Goal: Task Accomplishment & Management: Manage account settings

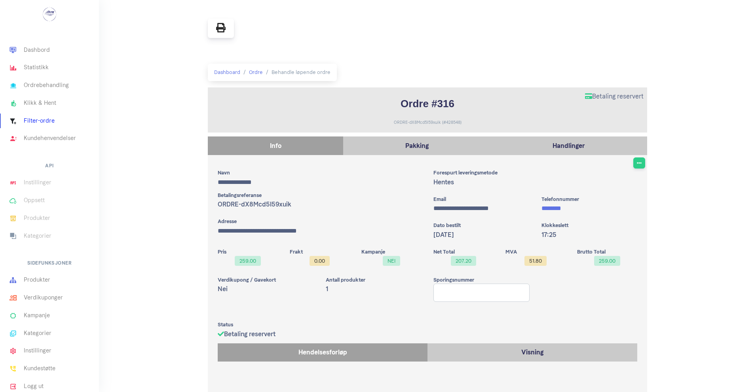
scroll to position [66, 0]
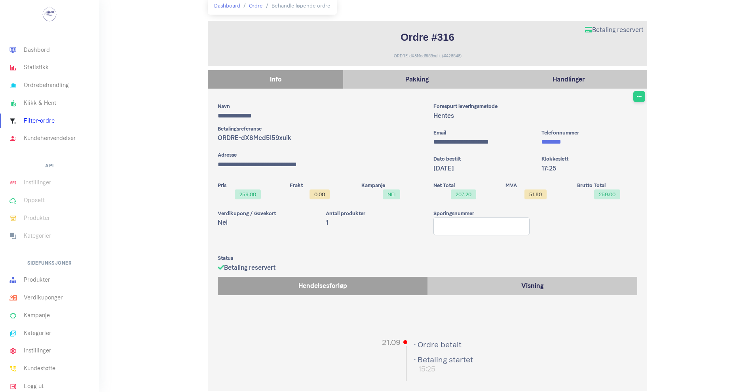
click at [30, 216] on li "Produkter" at bounding box center [49, 218] width 99 height 18
click at [32, 276] on link "Produkter" at bounding box center [49, 280] width 99 height 18
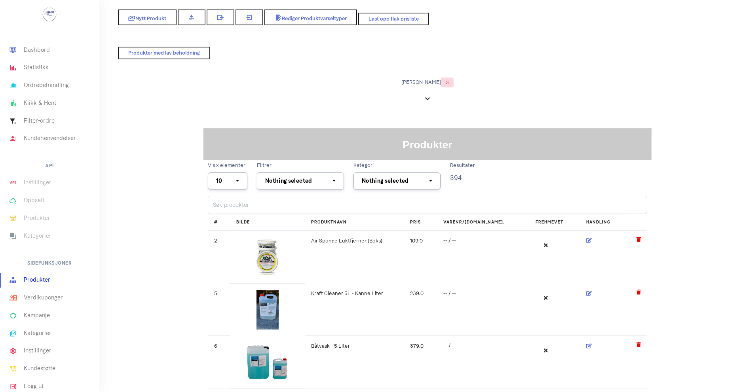
select select
click at [325, 199] on input "search" at bounding box center [427, 205] width 439 height 18
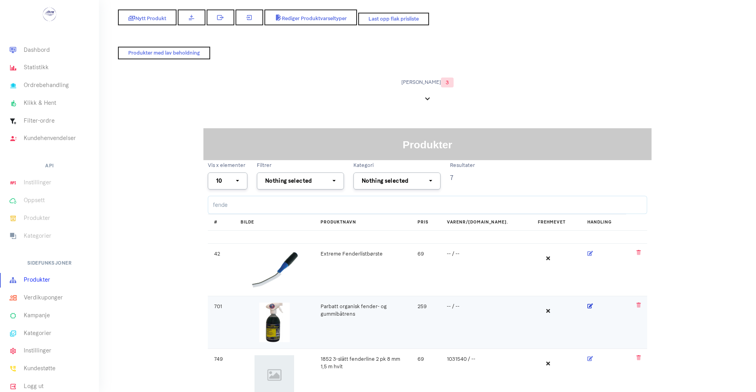
type input "fende"
click at [587, 306] on icon at bounding box center [590, 306] width 6 height 5
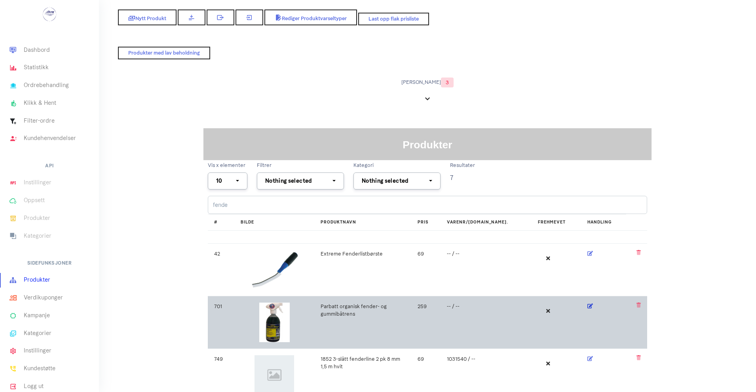
click at [587, 304] on icon at bounding box center [590, 306] width 6 height 5
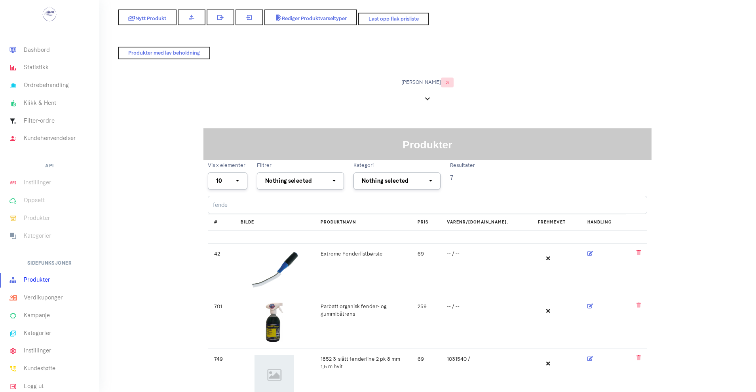
click at [357, 152] on h1 "Produkter" at bounding box center [427, 145] width 444 height 16
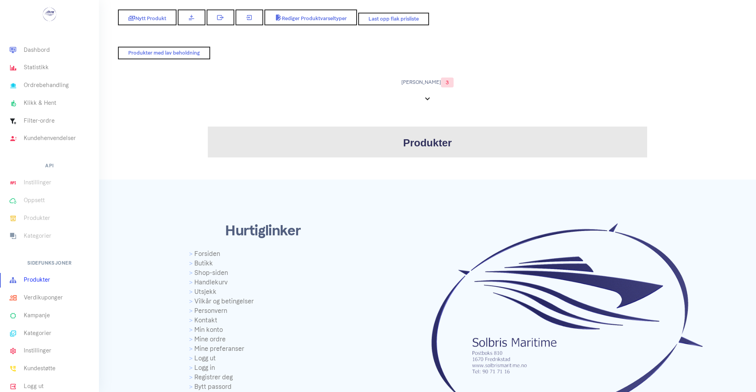
click at [46, 275] on link "Produkter" at bounding box center [49, 280] width 99 height 18
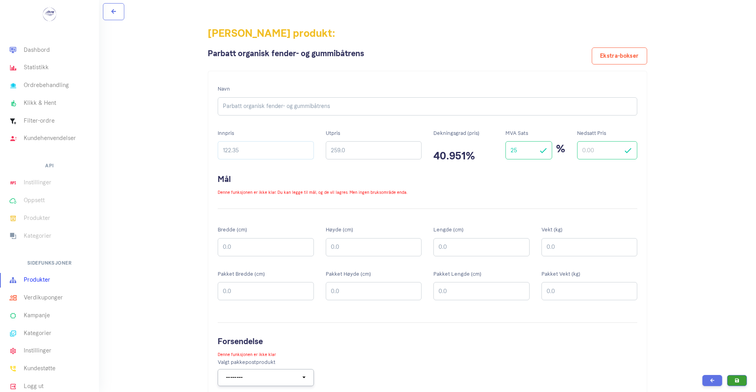
click at [250, 150] on input "122.35" at bounding box center [266, 150] width 96 height 18
type input "142.25"
click at [353, 150] on input "259.0" at bounding box center [374, 150] width 96 height 18
click at [702, 375] on button at bounding box center [712, 380] width 20 height 11
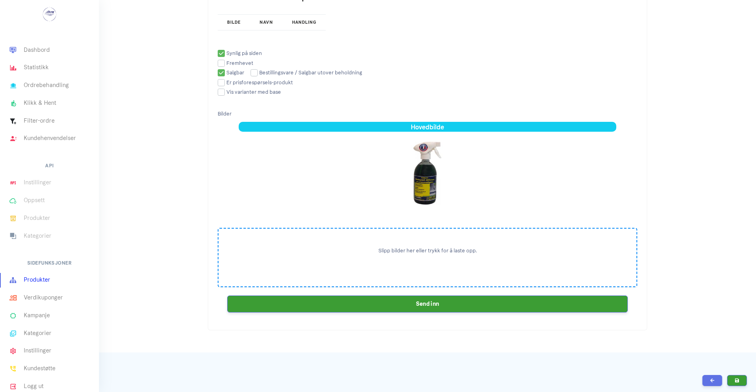
scroll to position [1346, 0]
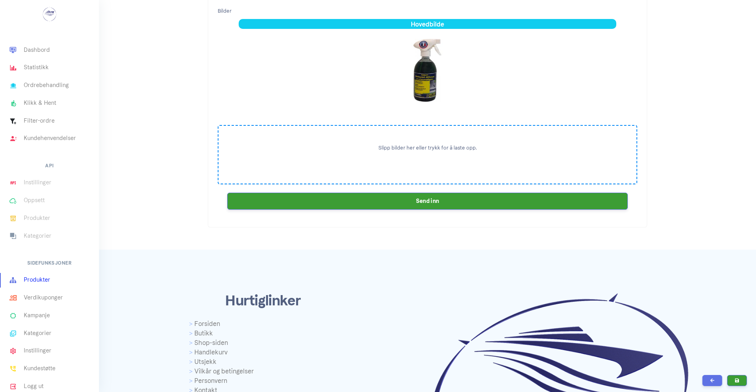
click at [408, 155] on div "Slipp bilder her eller trykk for å laste opp." at bounding box center [428, 154] width 420 height 59
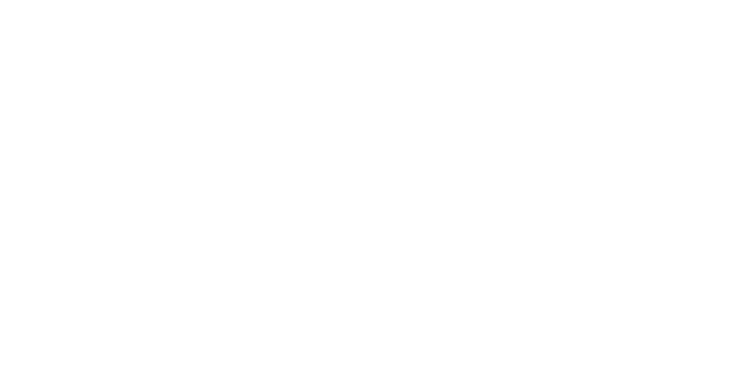
scroll to position [1346, 0]
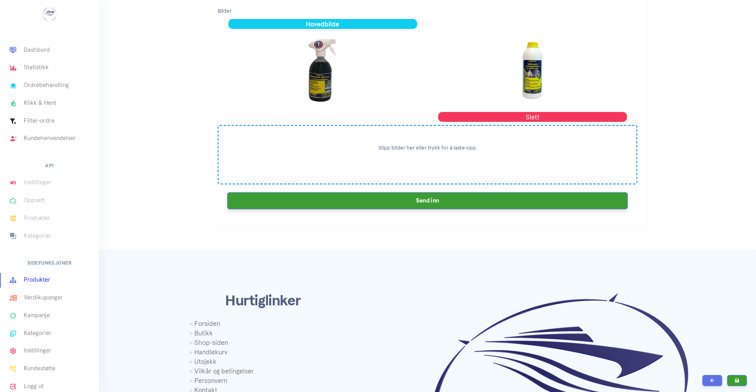
click at [397, 202] on button "Send inn" at bounding box center [427, 200] width 401 height 17
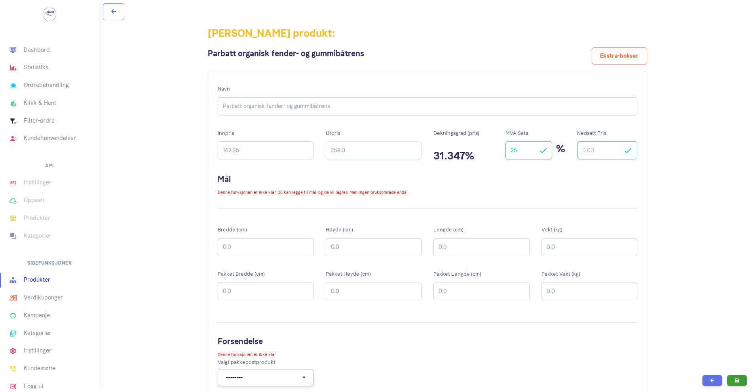
click at [355, 152] on input "259.0" at bounding box center [374, 150] width 96 height 18
type input "298"
click at [702, 375] on button at bounding box center [712, 380] width 20 height 11
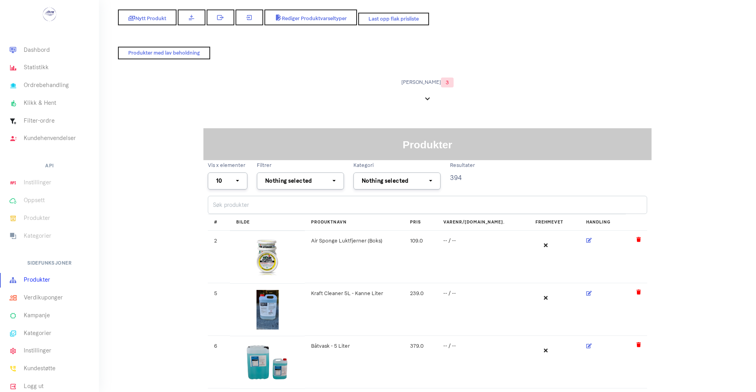
select select
click at [294, 205] on input "search" at bounding box center [427, 205] width 439 height 18
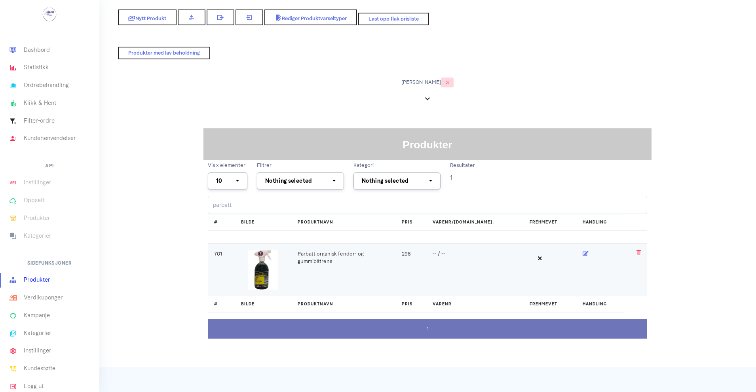
type input "parbatt"
click at [296, 248] on td "Parbatt organisk fender- og gummibåtrens" at bounding box center [343, 269] width 104 height 53
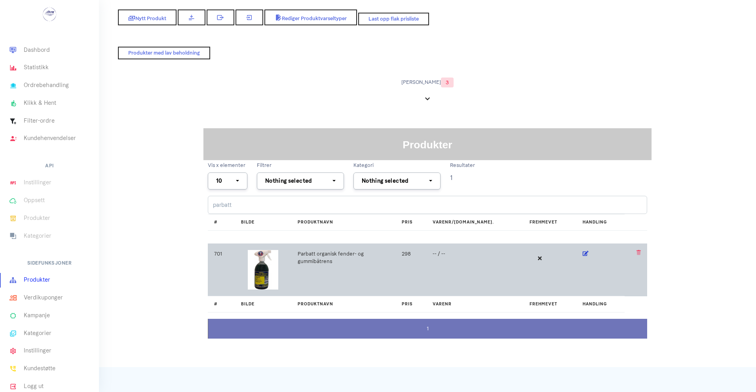
click at [583, 253] on icon at bounding box center [586, 253] width 6 height 5
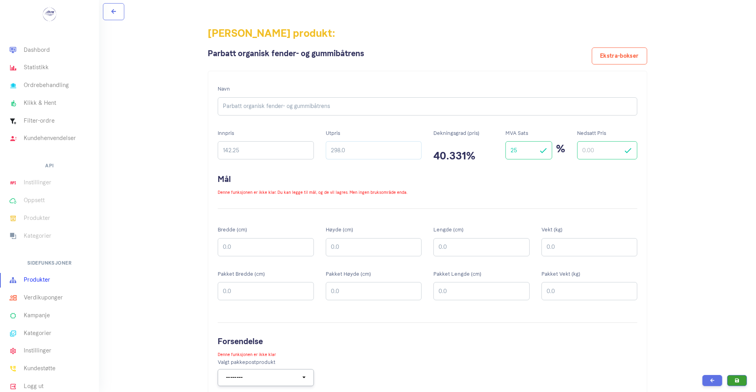
click at [356, 153] on input "298.0" at bounding box center [374, 150] width 96 height 18
type input "2"
type input "319"
click at [603, 153] on input "Nedsatt Pris" at bounding box center [607, 150] width 60 height 18
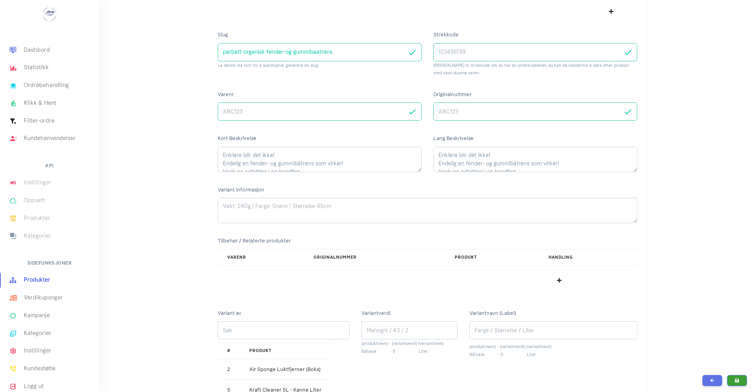
scroll to position [594, 0]
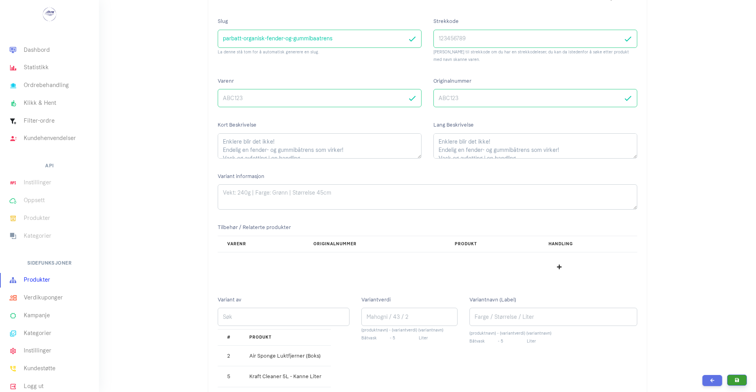
type input "298"
click at [735, 381] on icon "submit" at bounding box center [737, 380] width 4 height 5
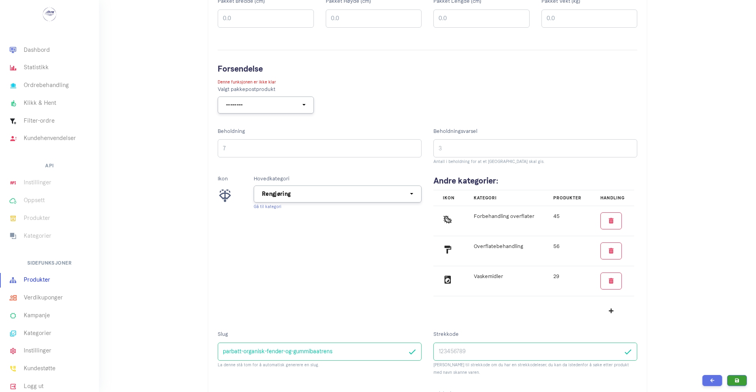
scroll to position [277, 0]
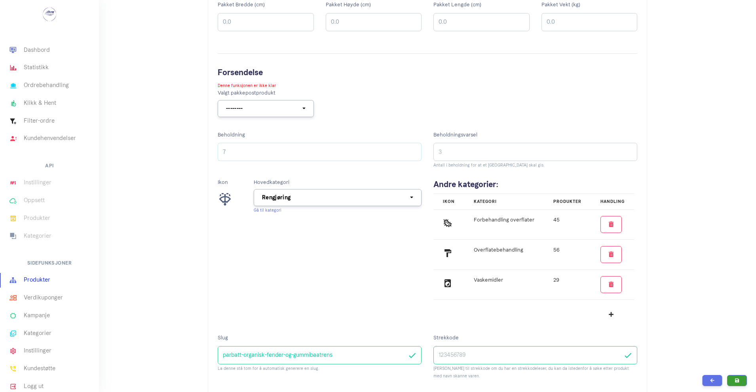
click at [234, 150] on input "7" at bounding box center [320, 152] width 204 height 18
type input "5"
click at [734, 379] on button "submit" at bounding box center [737, 380] width 20 height 11
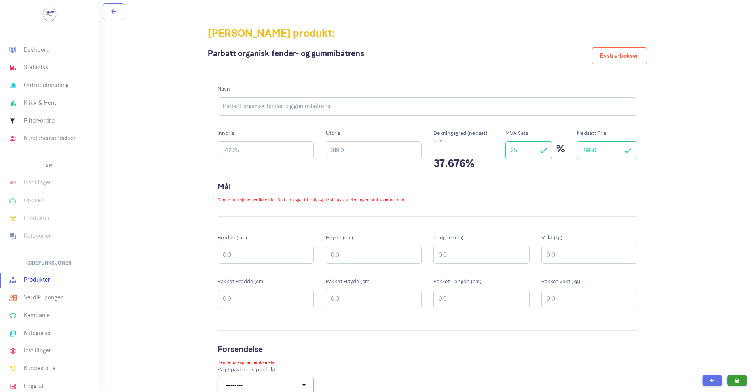
scroll to position [272, 0]
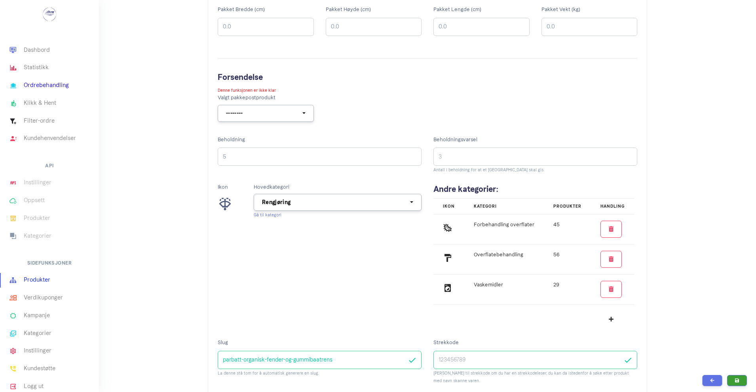
click at [60, 87] on link "Ordrebehandling" at bounding box center [49, 86] width 99 height 18
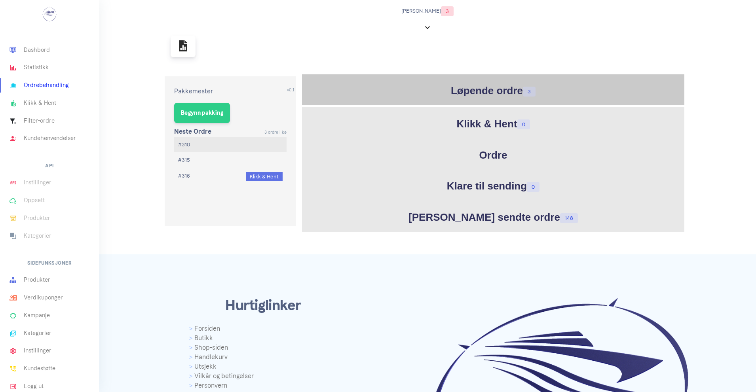
click at [462, 92] on h1 "Løpende ordre 3" at bounding box center [493, 90] width 378 height 15
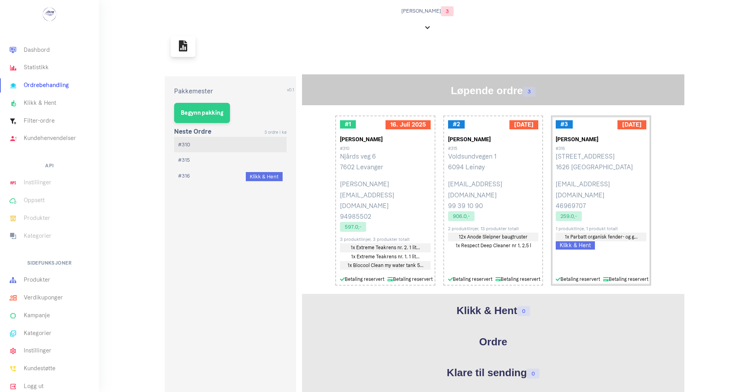
click at [566, 241] on span "Klikk & Hent" at bounding box center [575, 245] width 39 height 8
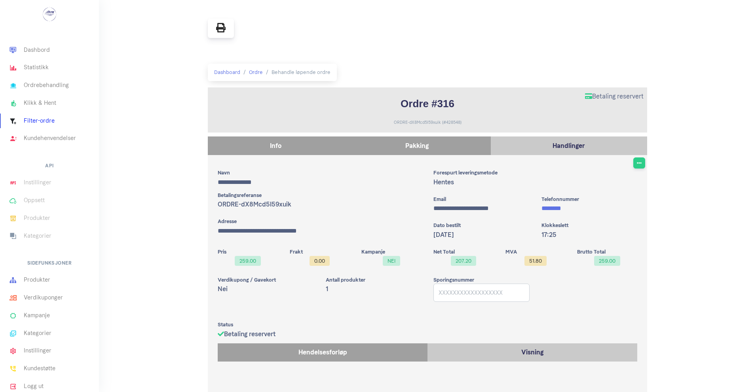
click at [424, 146] on p "Pakking" at bounding box center [416, 145] width 139 height 11
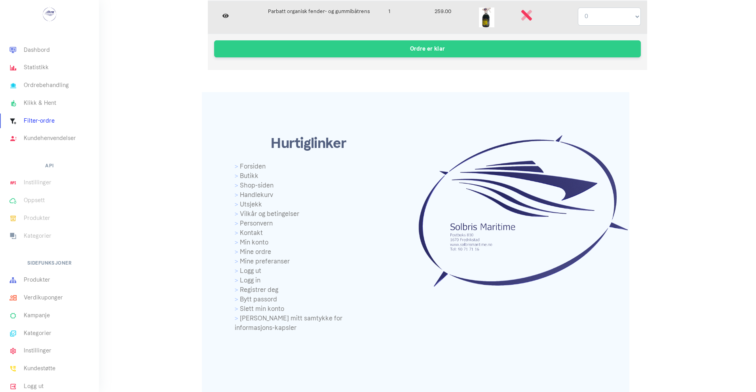
scroll to position [171, 0]
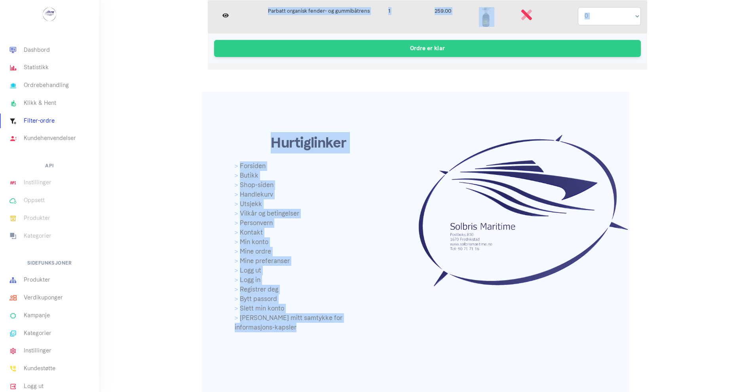
drag, startPoint x: 598, startPoint y: 50, endPoint x: 627, endPoint y: 35, distance: 32.8
click at [627, 35] on div "**********" at bounding box center [427, 163] width 451 height 630
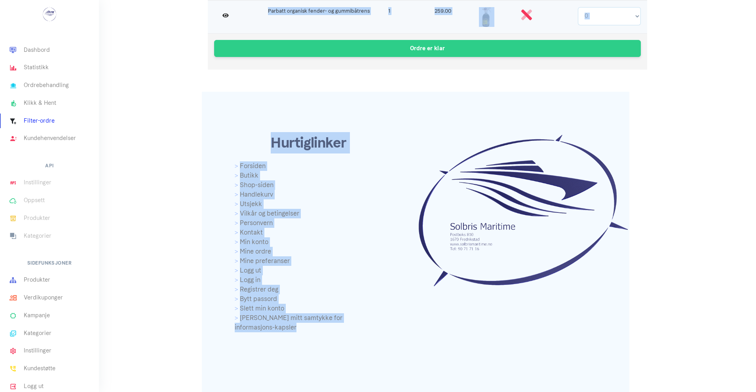
click at [637, 18] on select "0 1" at bounding box center [609, 16] width 63 height 18
select select "1"
click at [578, 7] on select "0 1" at bounding box center [609, 16] width 63 height 18
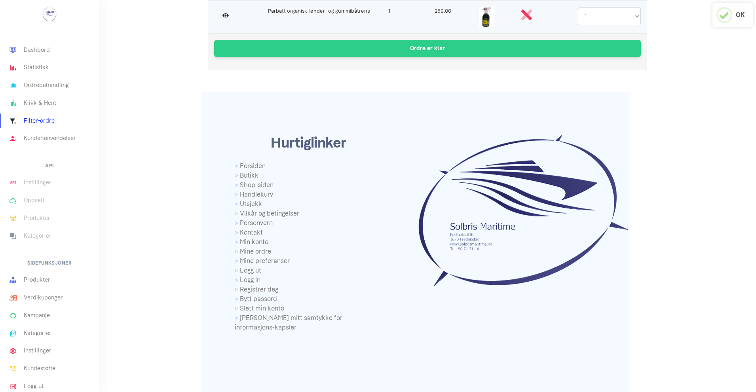
click at [528, 17] on icon at bounding box center [526, 14] width 11 height 11
click at [457, 52] on button "Ordre er klar" at bounding box center [427, 48] width 427 height 17
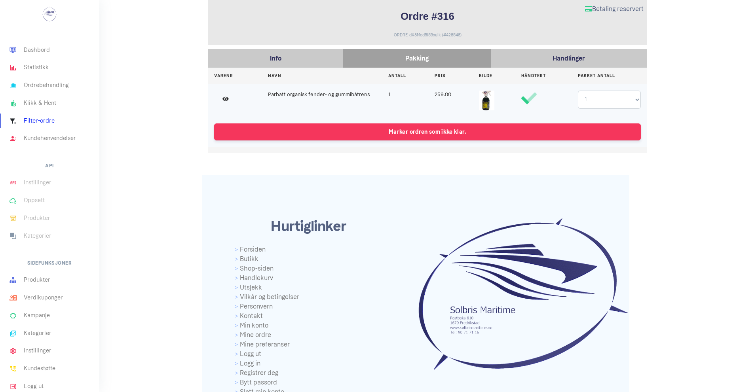
scroll to position [0, 0]
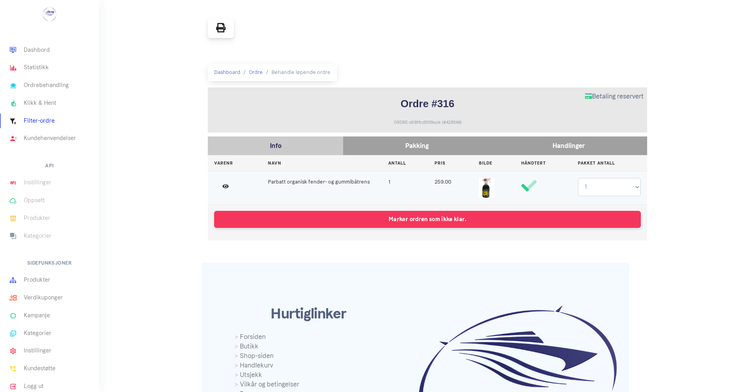
click at [562, 140] on div "Handlinger" at bounding box center [569, 146] width 156 height 19
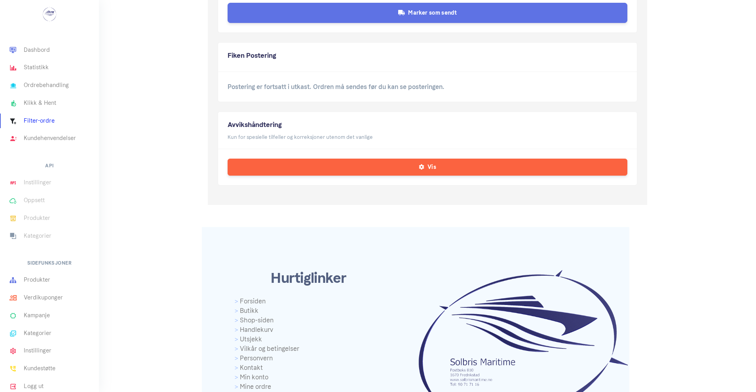
scroll to position [567, 0]
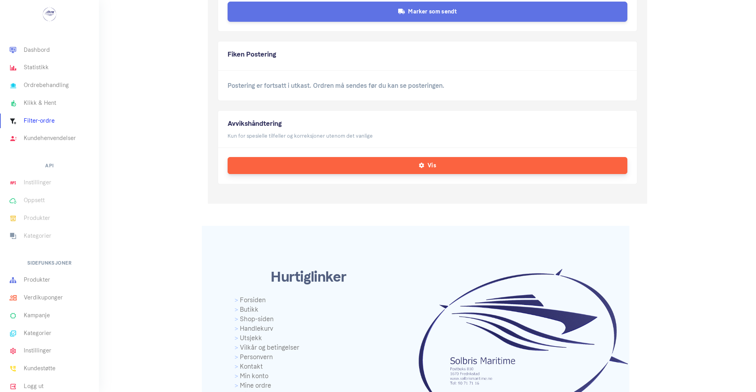
click at [381, 168] on button "Vis" at bounding box center [428, 165] width 400 height 17
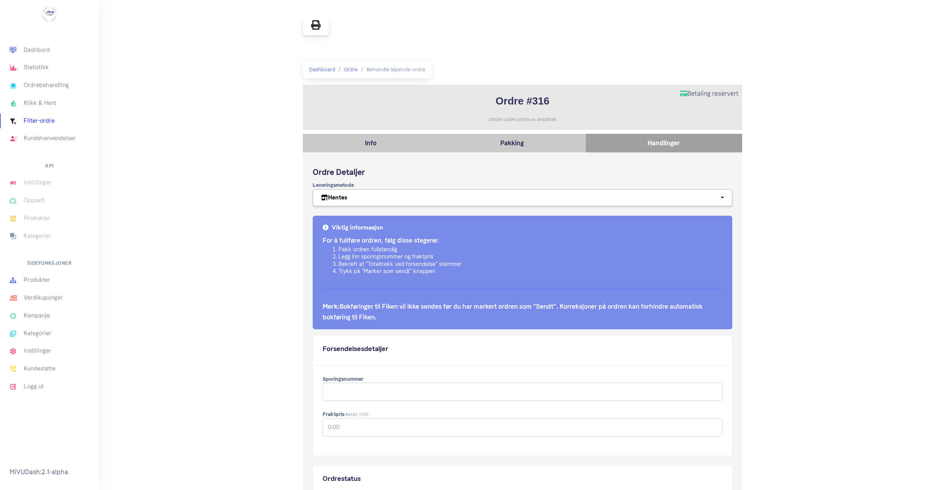
scroll to position [0, 0]
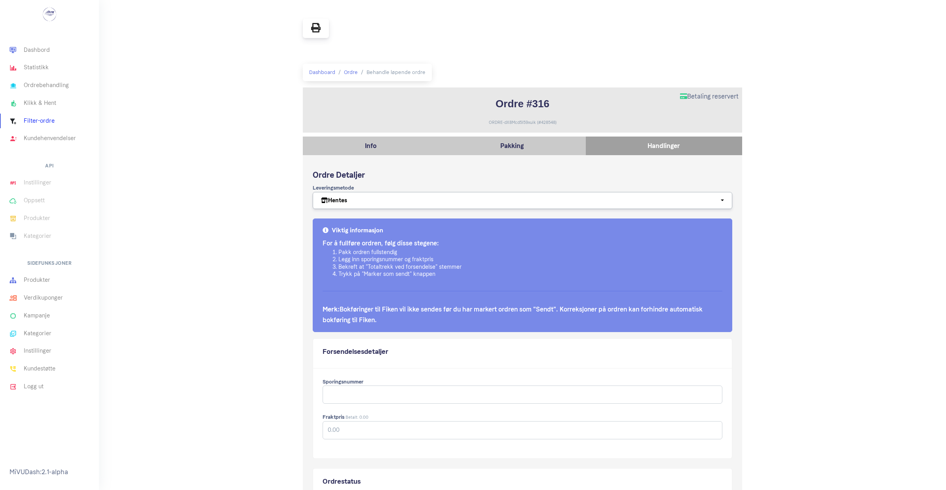
click at [637, 141] on p "Handlinger" at bounding box center [664, 145] width 148 height 11
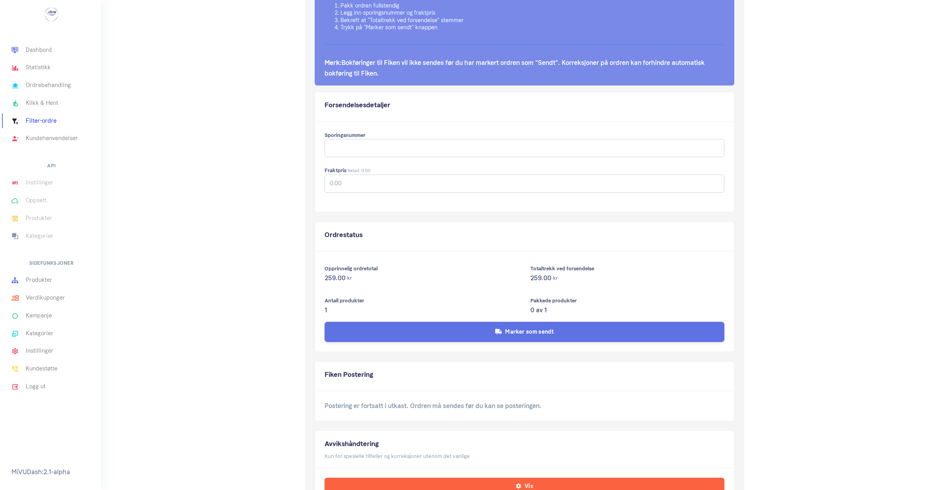
scroll to position [346, 0]
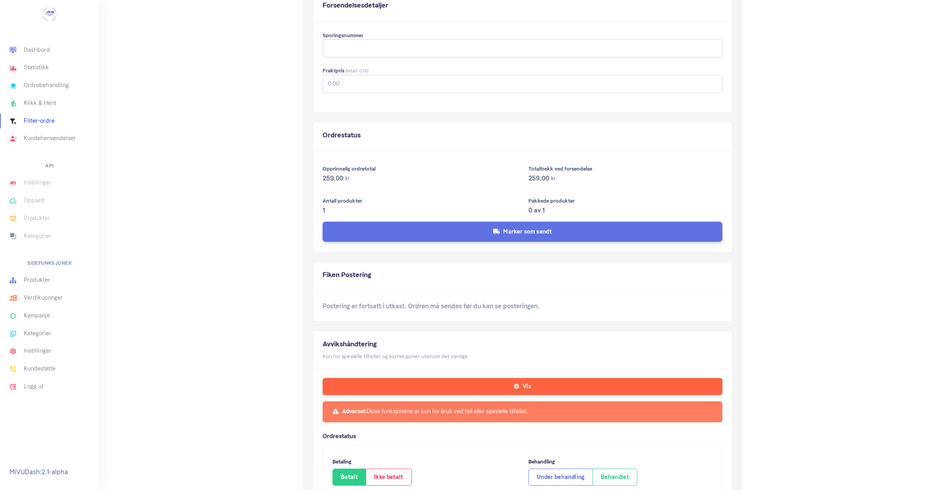
click at [469, 232] on button "Marker som sendt" at bounding box center [523, 232] width 400 height 20
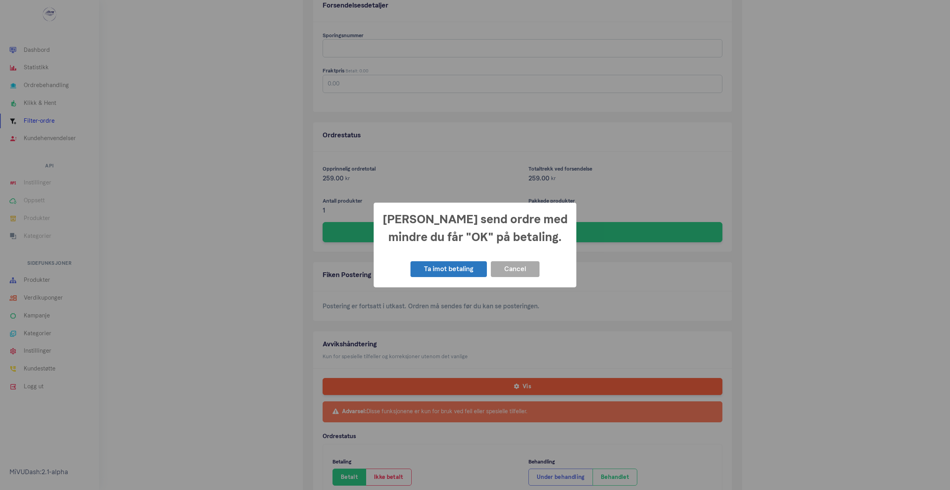
click at [450, 266] on button "Ta imot betaling" at bounding box center [448, 269] width 76 height 16
